Goal: Navigation & Orientation: Understand site structure

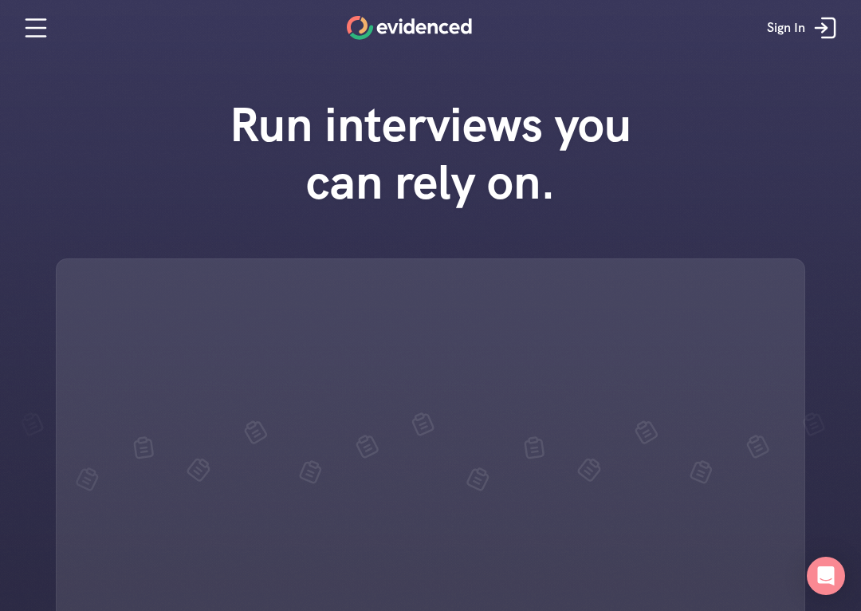
click at [26, 17] on icon at bounding box center [36, 28] width 32 height 32
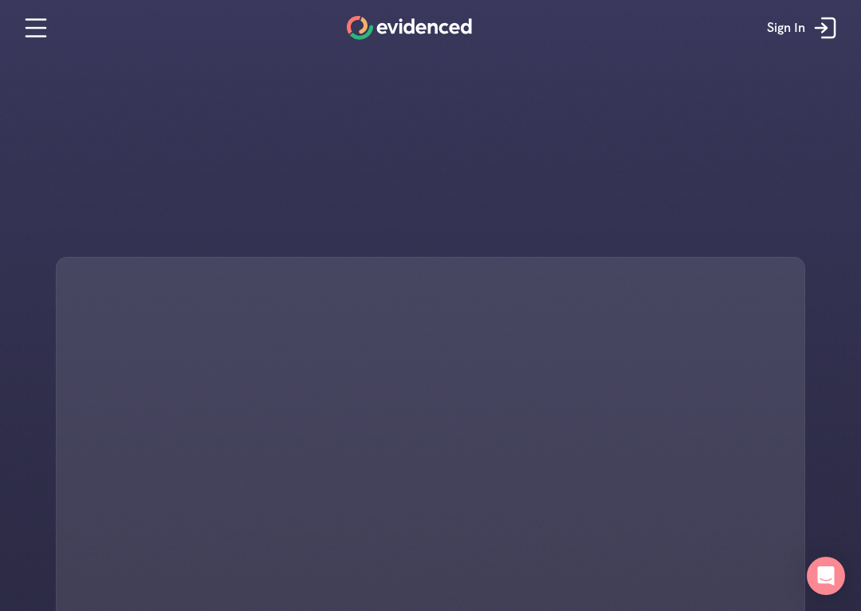
scroll to position [2, 0]
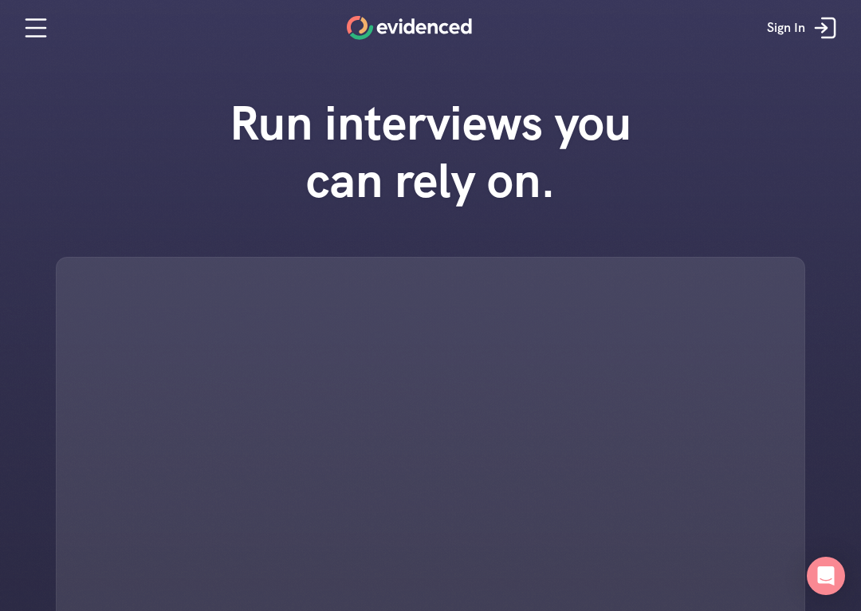
click at [831, 31] on icon at bounding box center [825, 28] width 32 height 32
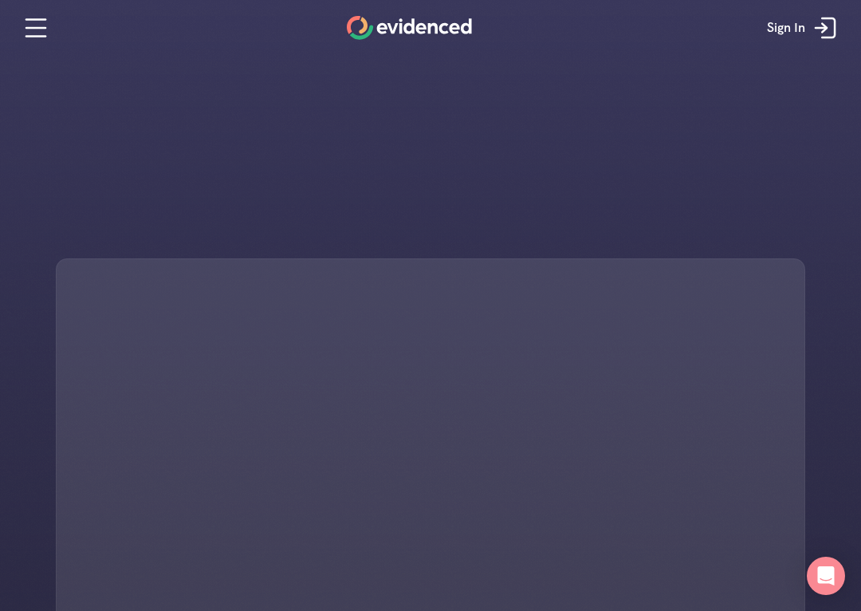
click at [811, 31] on icon at bounding box center [825, 28] width 32 height 32
